Goal: Complete application form: Complete application form

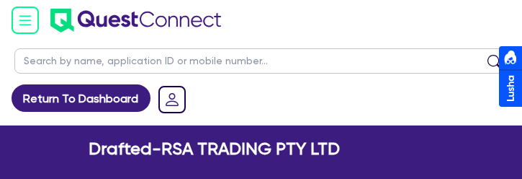
select select "MR"
select select "[GEOGRAPHIC_DATA]"
select select "SINGLE"
select select "MR"
select select "[GEOGRAPHIC_DATA]"
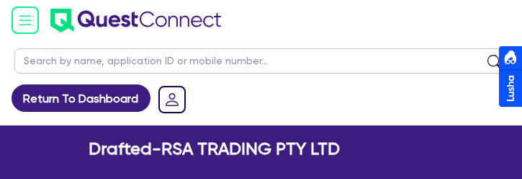
select select "SINGLE"
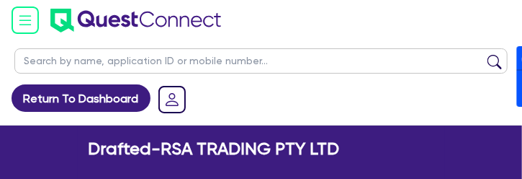
type input "0"
type input "0450 783 380"
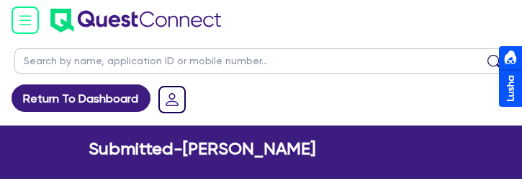
select select "MR"
select select "QLD"
select select "MARRIED"
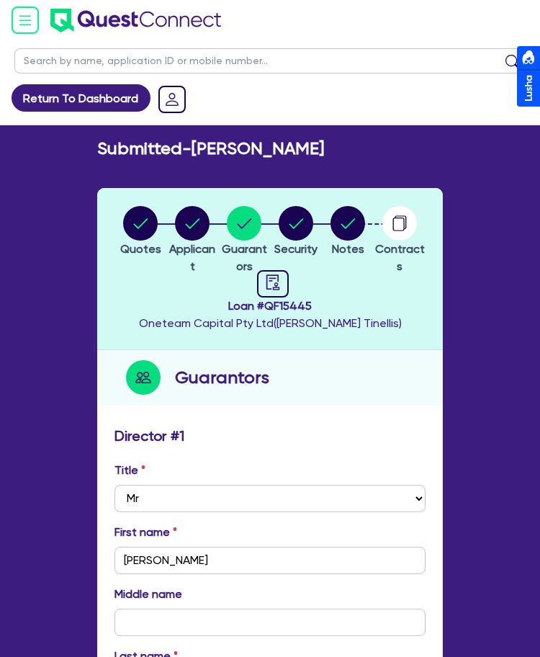
select select "MR"
select select "QLD"
select select "MARRIED"
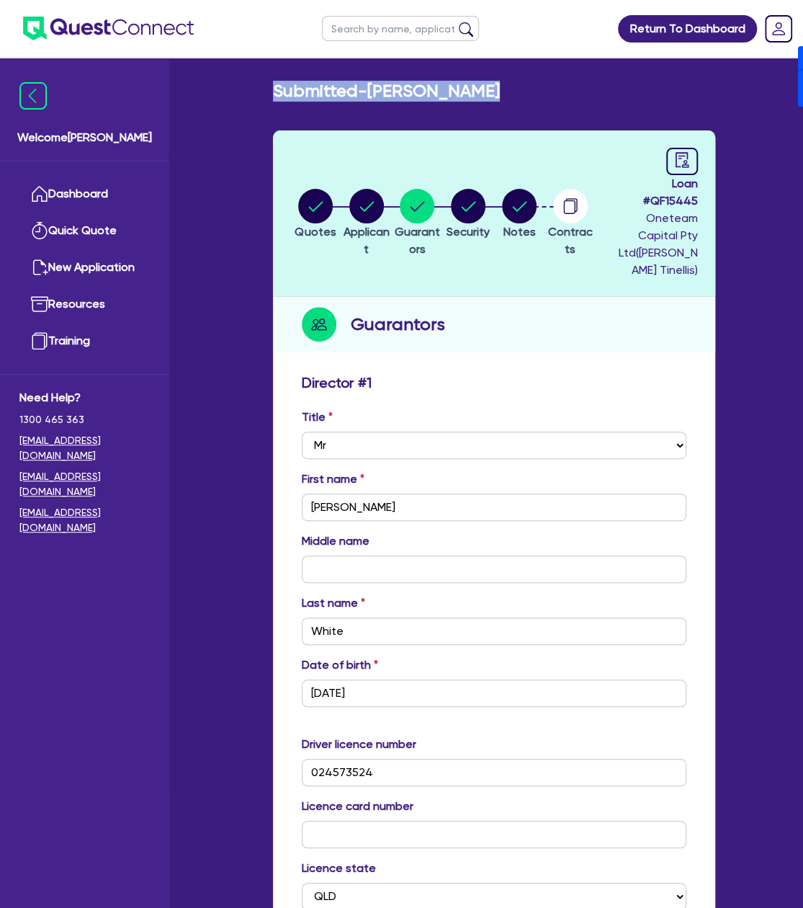
drag, startPoint x: 273, startPoint y: 91, endPoint x: 499, endPoint y: 92, distance: 225.5
click at [499, 92] on div "Submitted - Therese White" at bounding box center [494, 91] width 464 height 21
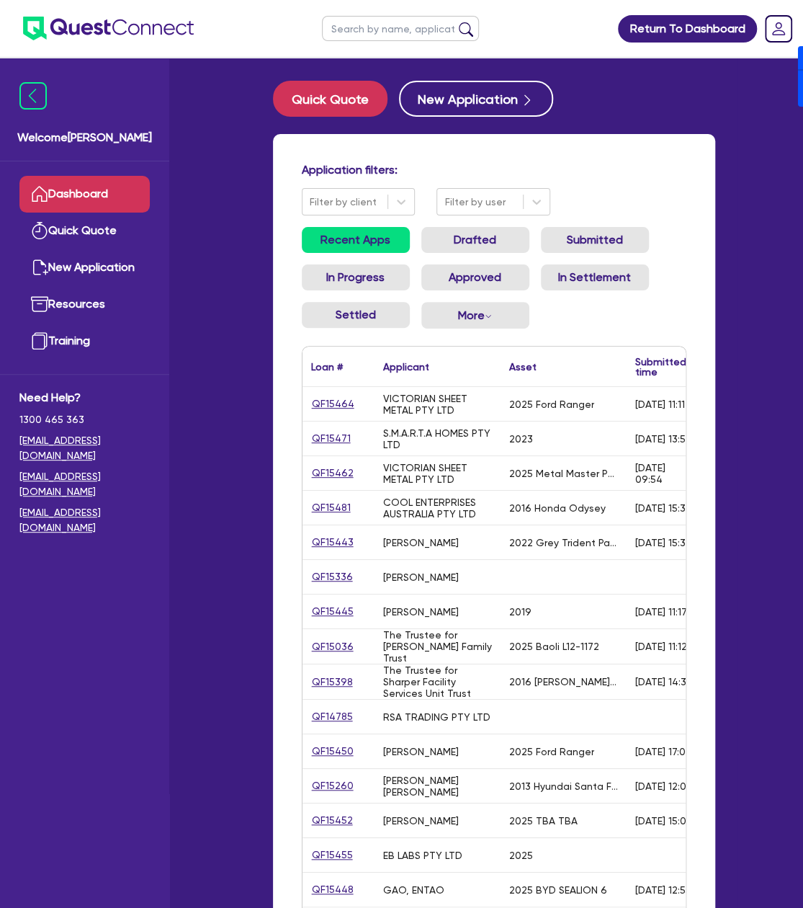
click at [597, 125] on div "Quick Quote New Application Application filters: Filter by client Filter by use…" at bounding box center [494, 624] width 486 height 1087
click at [370, 35] on input "text" at bounding box center [400, 28] width 157 height 25
type input "MH"
click at [455, 22] on button "submit" at bounding box center [466, 32] width 23 height 20
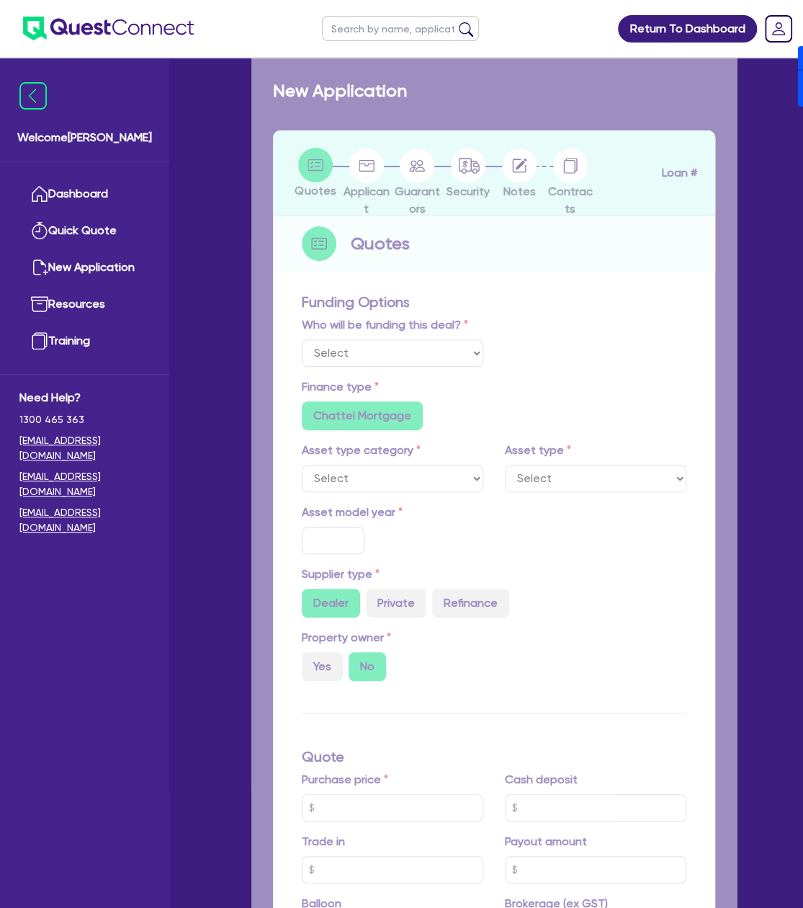
select select "Other"
select select "CARS_AND_LIGHT_TRUCKS"
type input "2016"
type input "32,306.2"
type input "63,811.2"
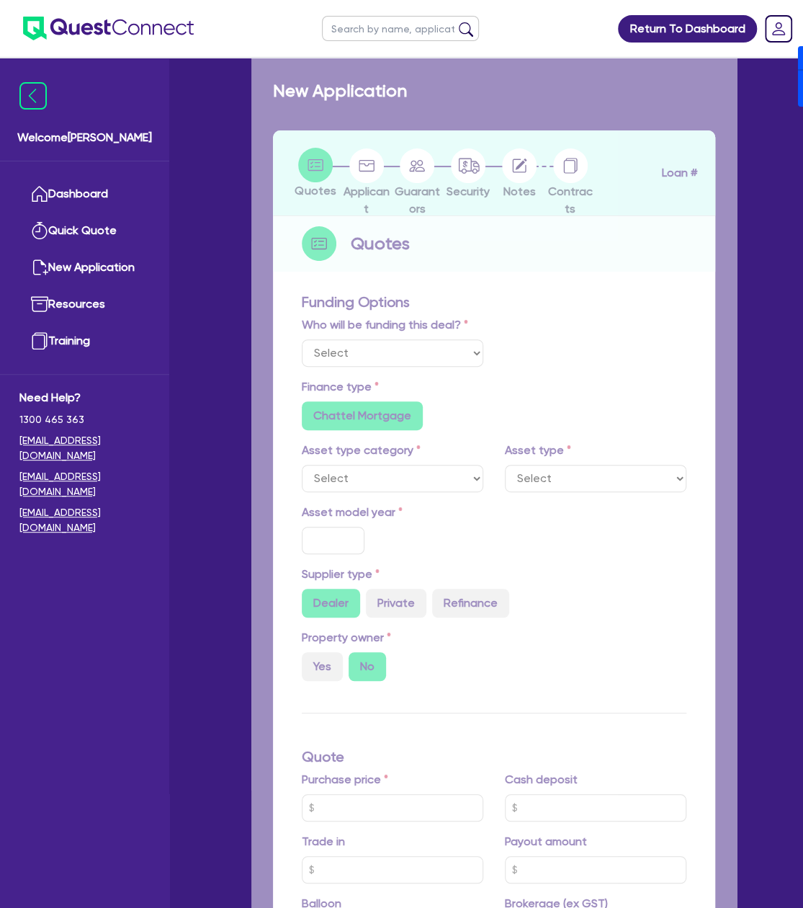
type input "63,811.2"
type input "8"
type input "2,625.06"
type input "17.95"
radio input "false"
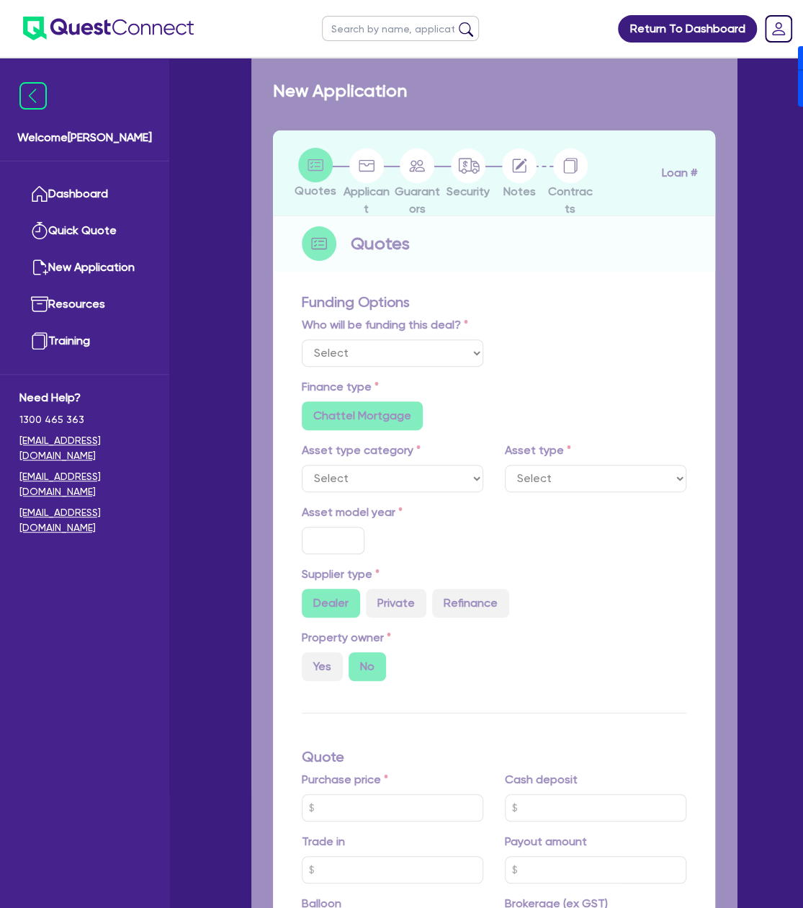
type input "460.91"
radio input "true"
select select "PASSENGER_VEHICLES"
